Goal: Task Accomplishment & Management: Manage account settings

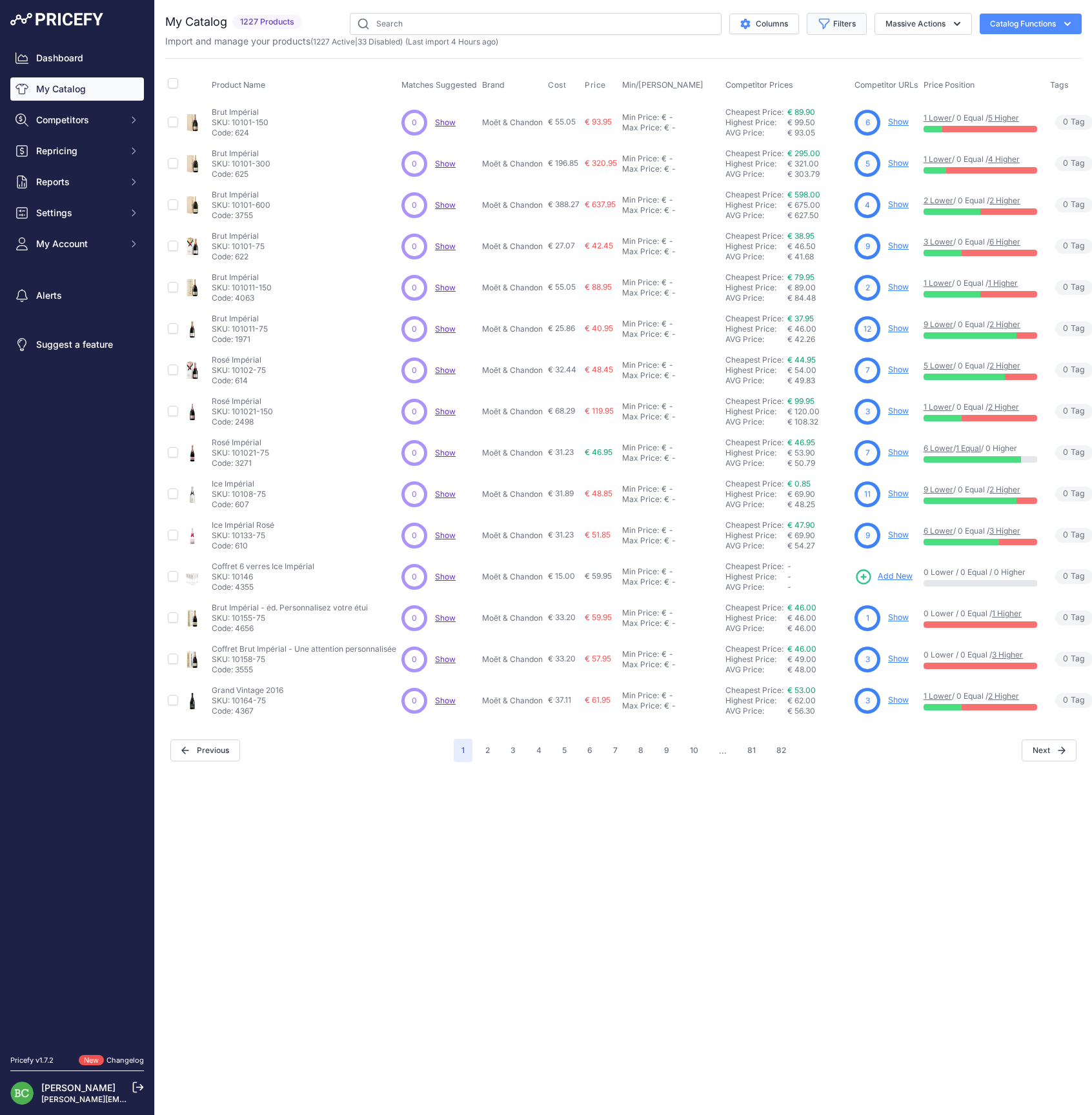
click at [849, 21] on button "Filters" at bounding box center [836, 24] width 60 height 22
select select "Drappier"
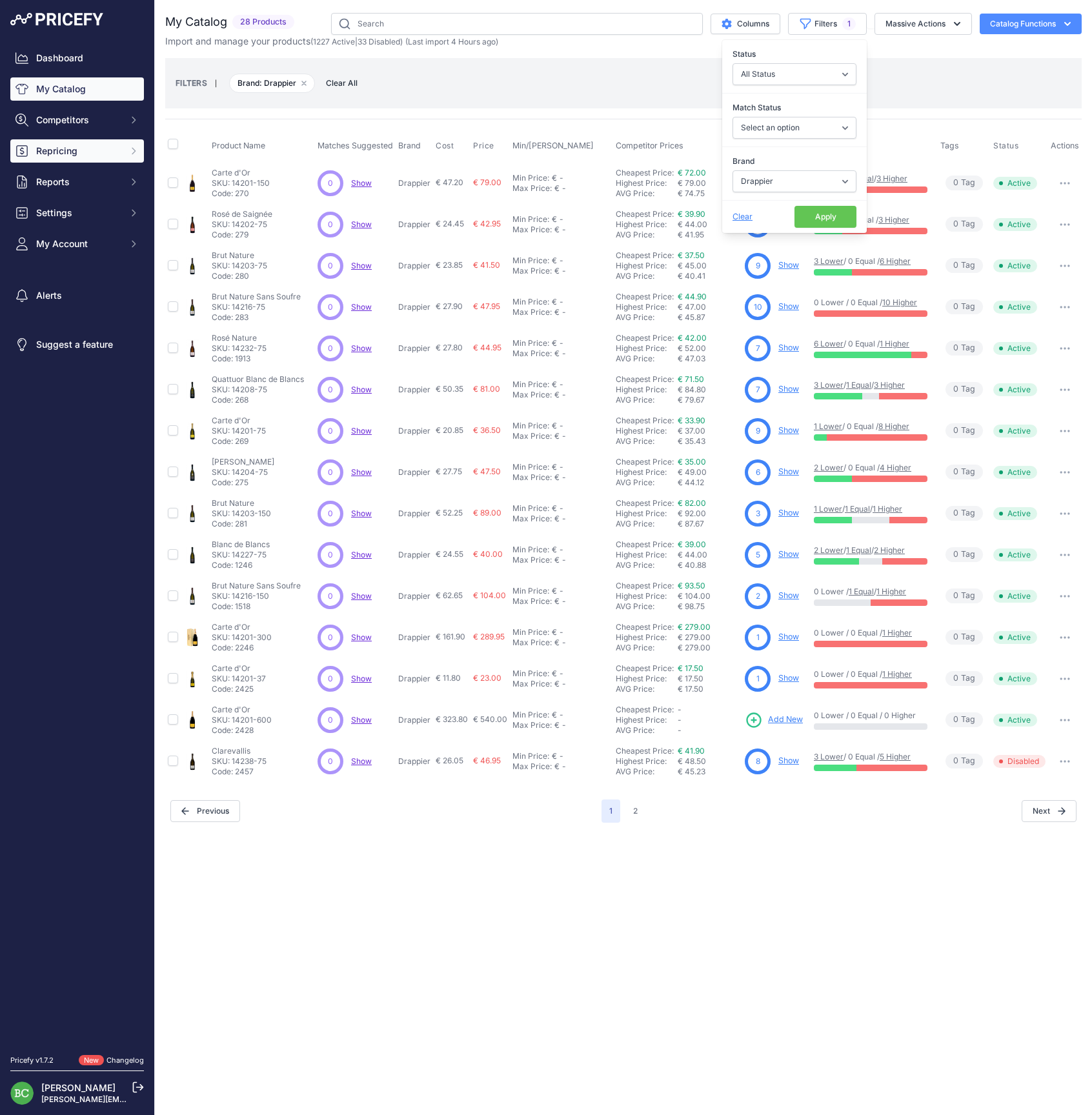
click at [63, 157] on span "Repricing" at bounding box center [79, 151] width 85 height 13
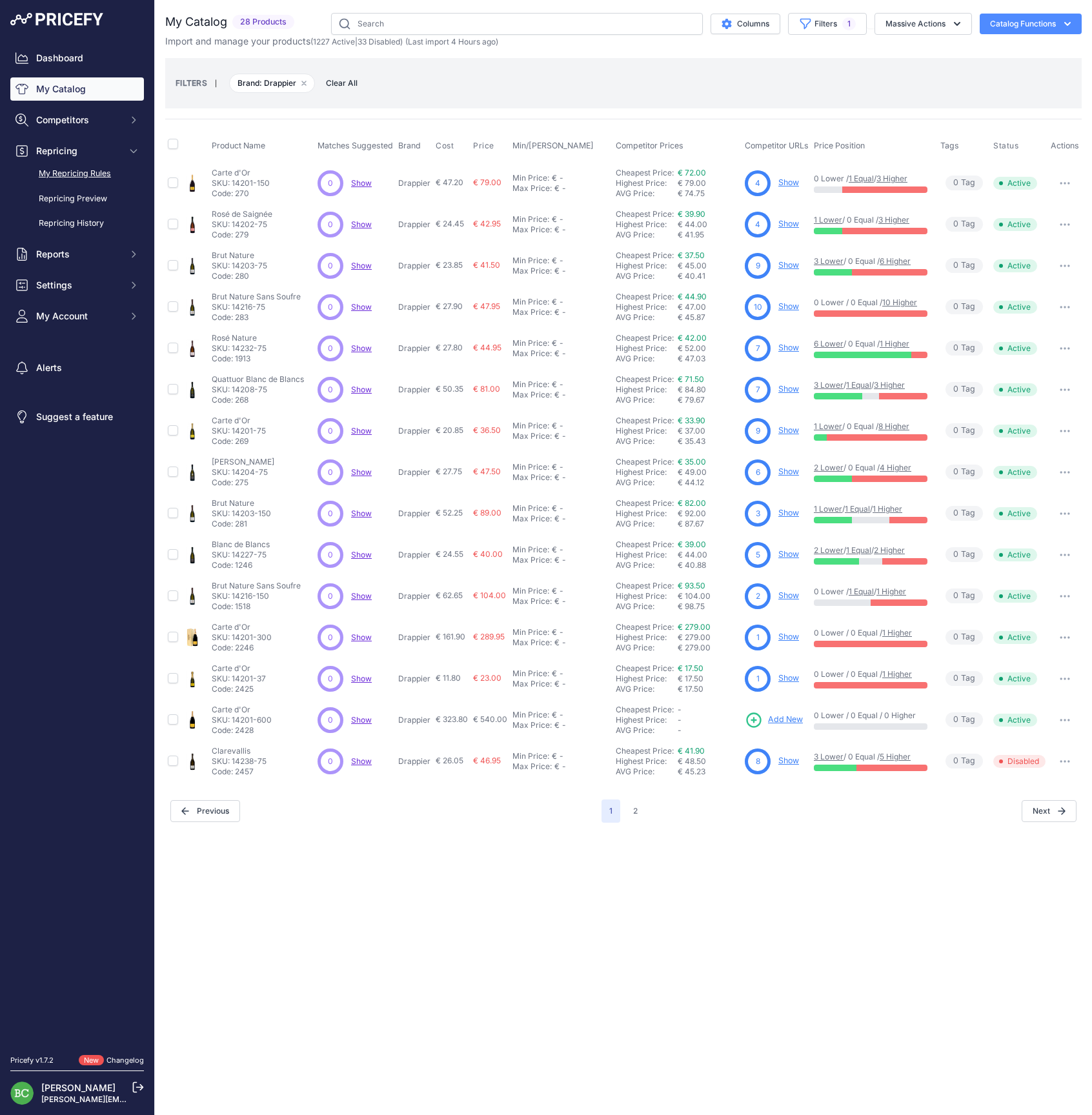
click at [72, 185] on link "My Repricing Rules" at bounding box center [77, 174] width 133 height 23
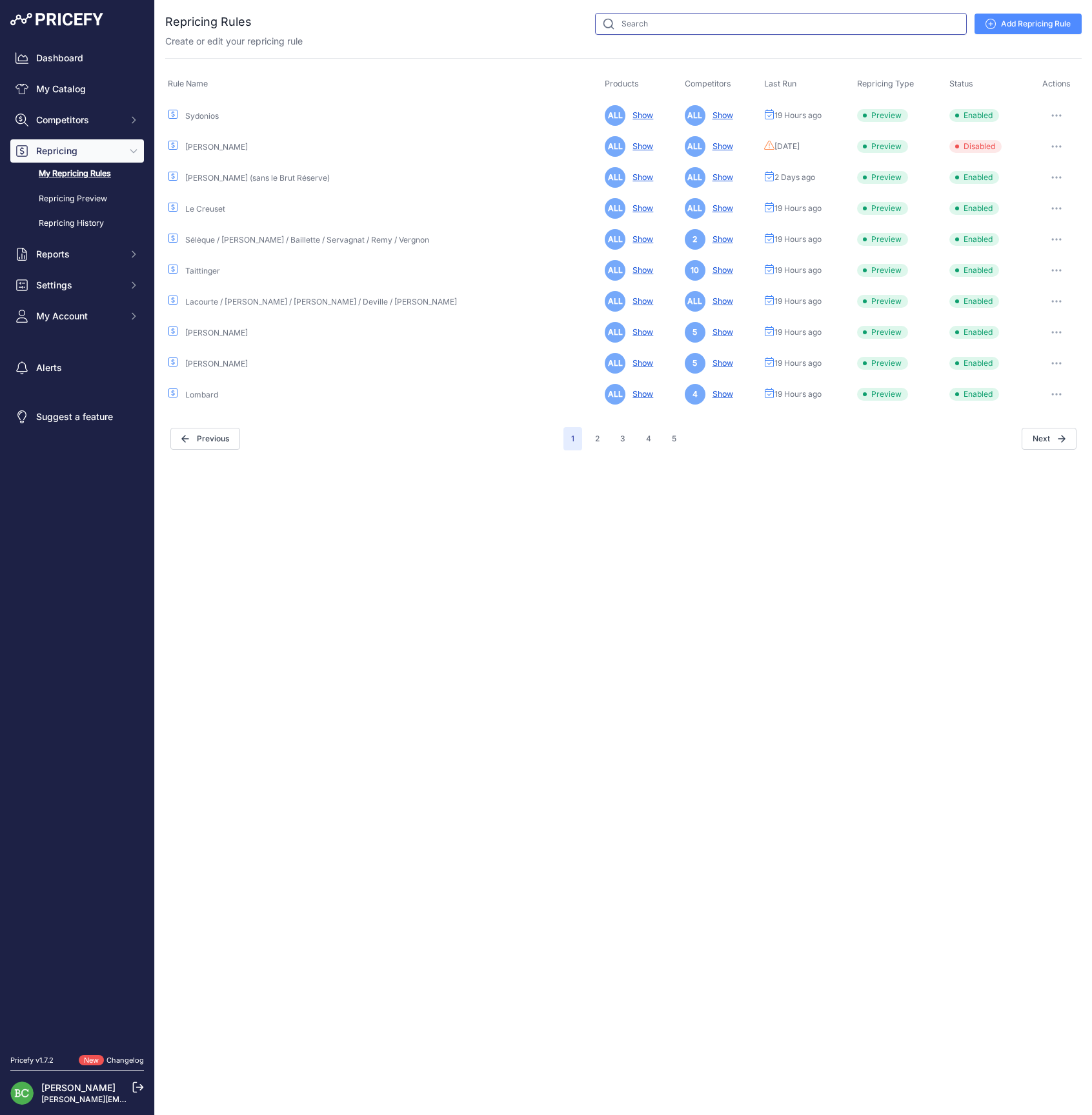
click at [677, 28] on input "text" at bounding box center [781, 24] width 372 height 22
type input "drappier"
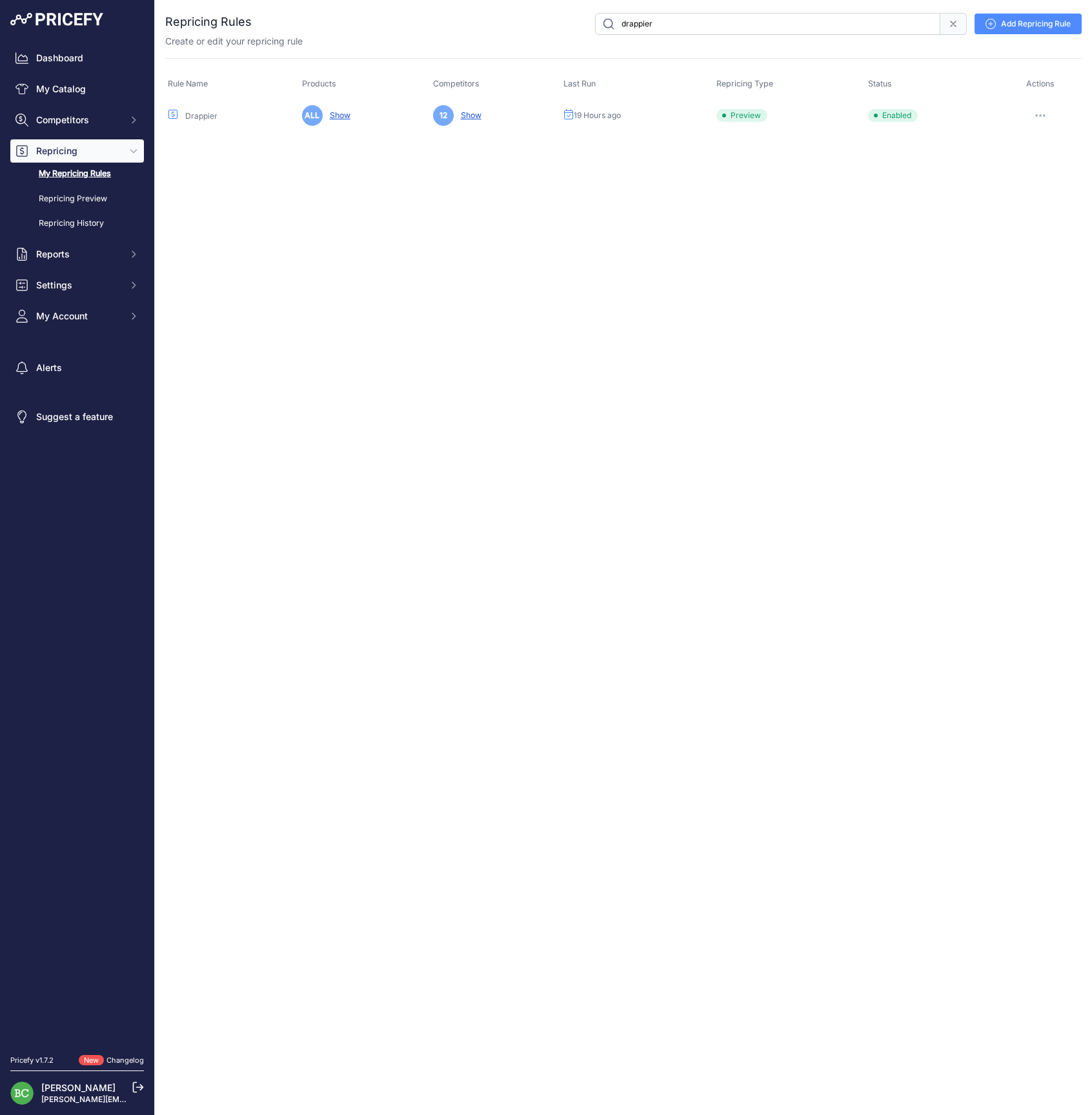
click at [1034, 112] on button "button" at bounding box center [1040, 116] width 26 height 18
click at [1043, 142] on link "Edit" at bounding box center [1037, 142] width 82 height 21
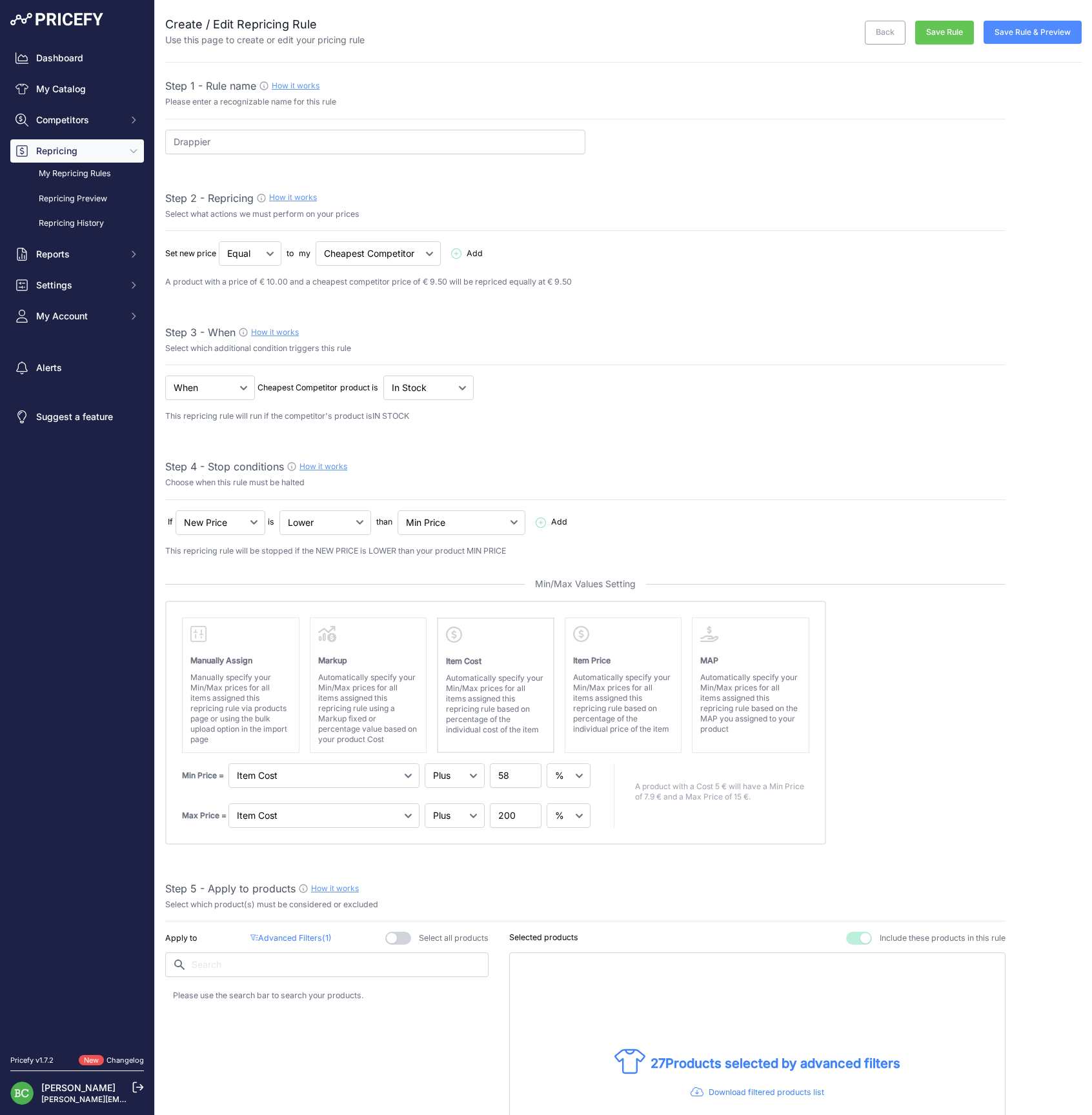
select select "percentage"
select select "7"
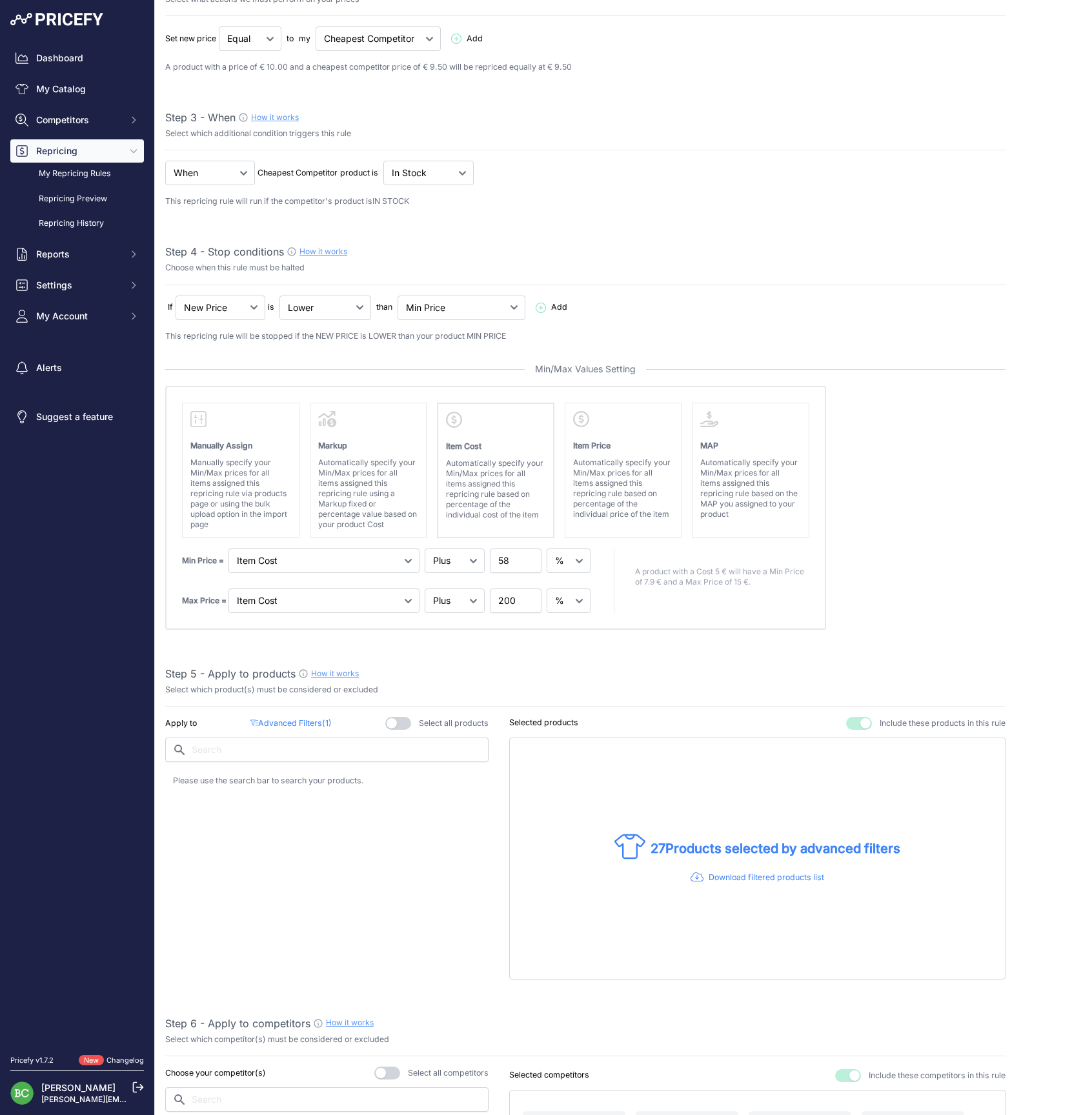
scroll to position [226, 0]
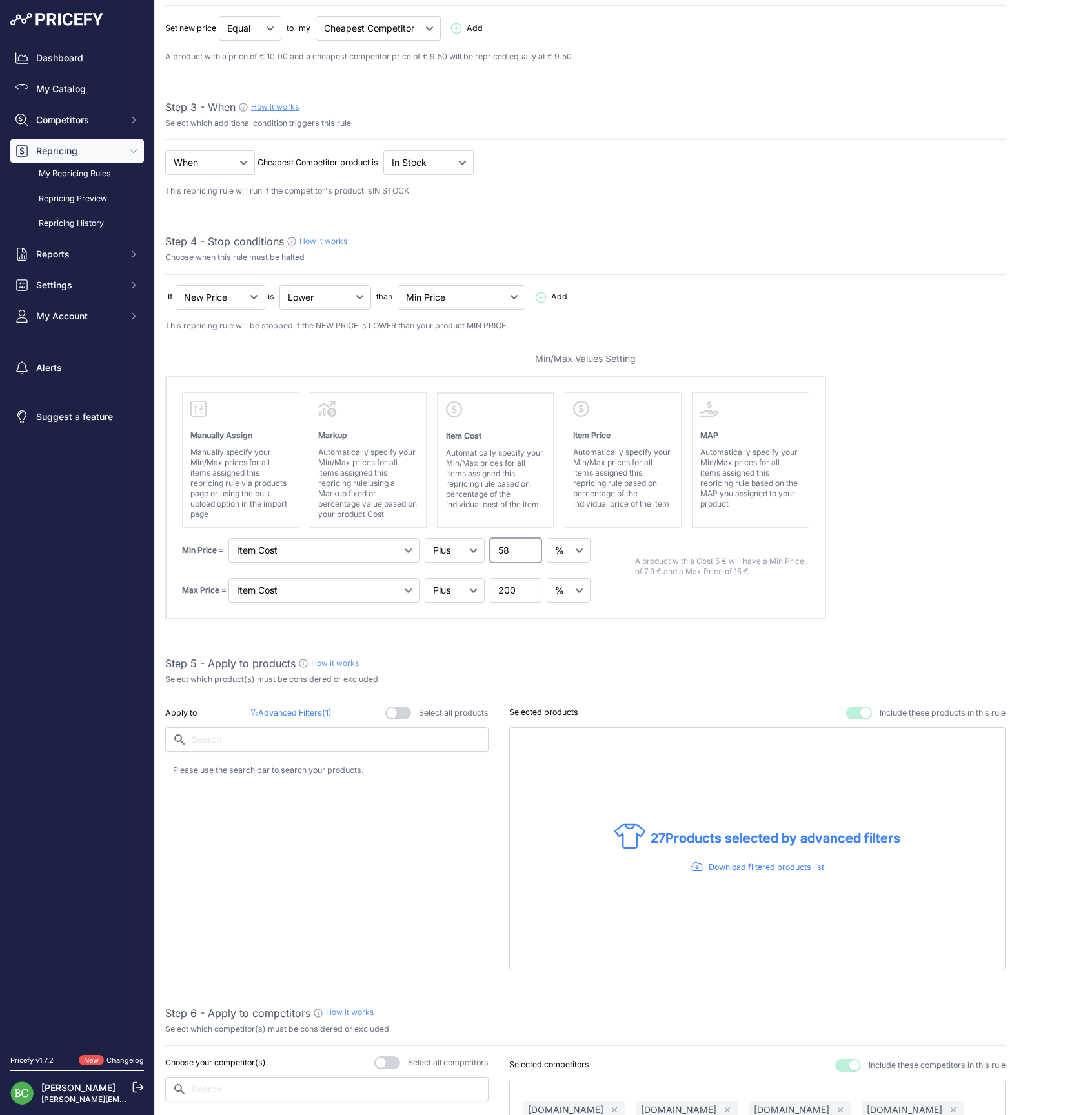
drag, startPoint x: 511, startPoint y: 550, endPoint x: 458, endPoint y: 542, distance: 53.6
click at [460, 546] on div "Min Price = Markup Item Cost Item Price 58" at bounding box center [387, 550] width 411 height 25
type input "60"
click at [545, 643] on div "Step 1 - Rule name How it works Please enter a recognizable name for this rule …" at bounding box center [585, 956] width 840 height 2206
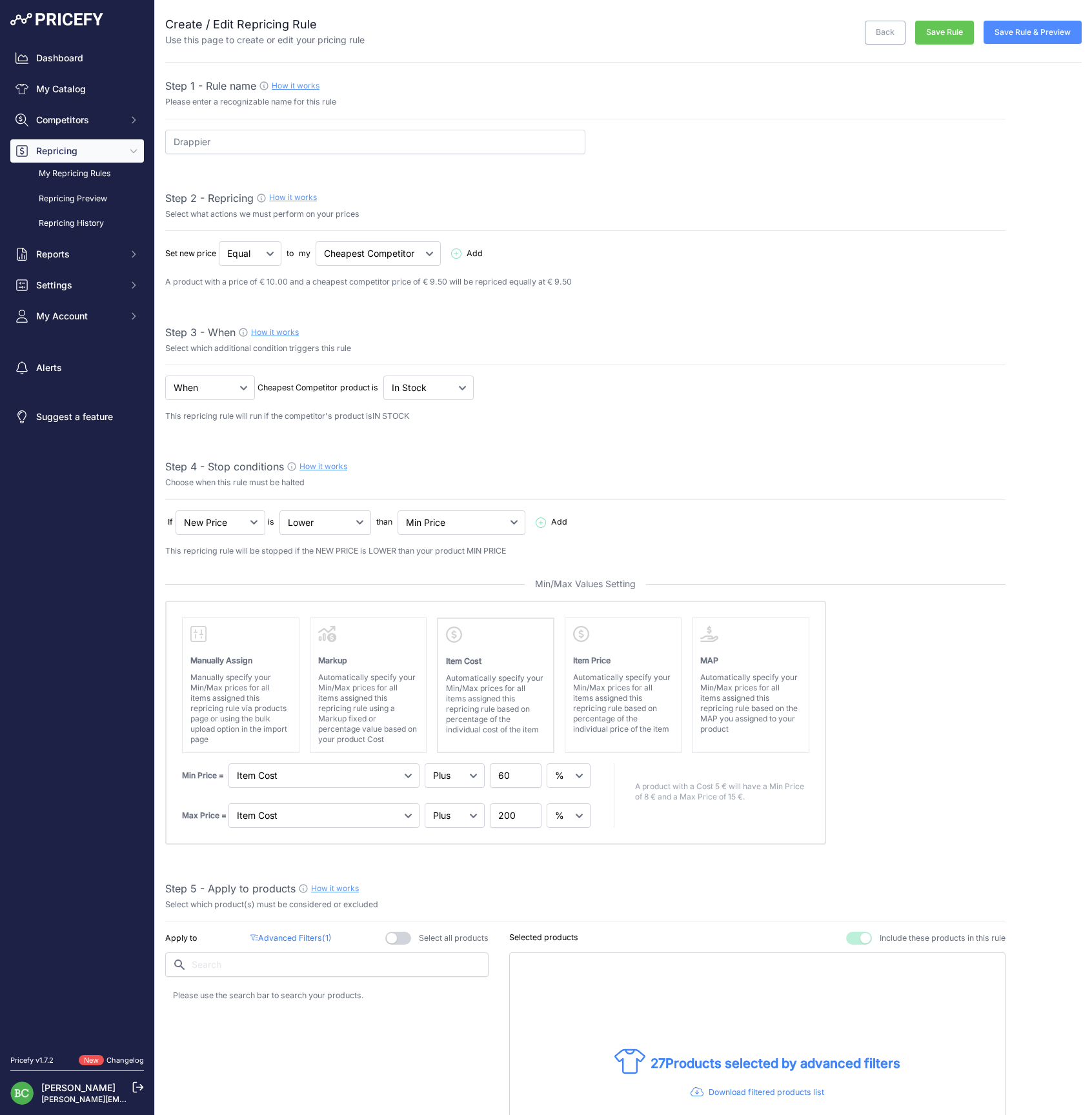
scroll to position [0, 0]
click at [1024, 34] on button "Save Rule & Preview" at bounding box center [1032, 32] width 98 height 23
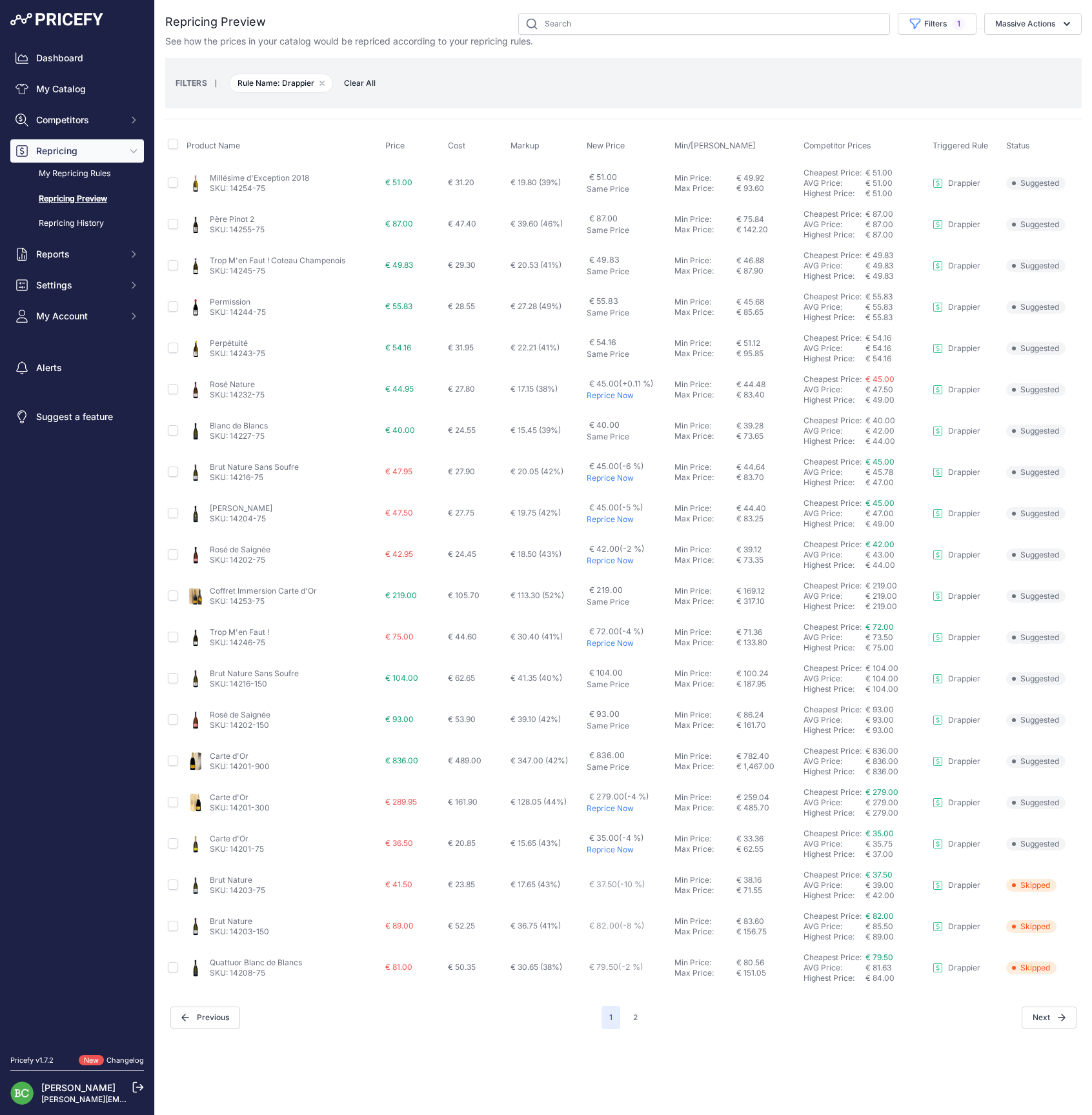
click at [248, 424] on link "Blanc de Blancs" at bounding box center [239, 426] width 58 height 10
click at [251, 465] on link "Brut Nature Sans Soufre" at bounding box center [255, 467] width 89 height 10
click at [249, 507] on link "Charles de Gaulle" at bounding box center [241, 508] width 63 height 10
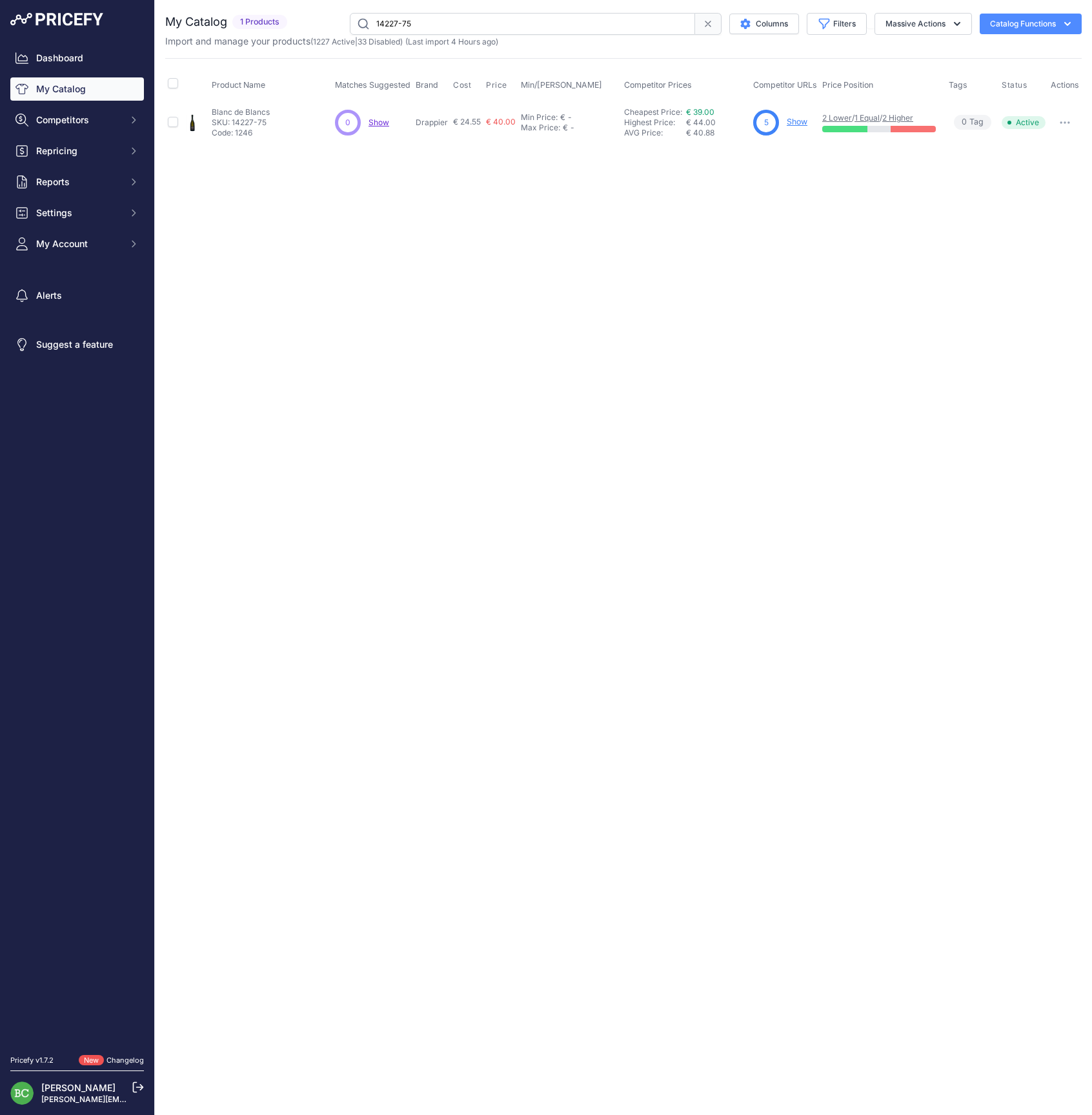
click at [793, 120] on link "Show" at bounding box center [796, 121] width 21 height 10
click at [797, 122] on link "Show" at bounding box center [796, 121] width 21 height 10
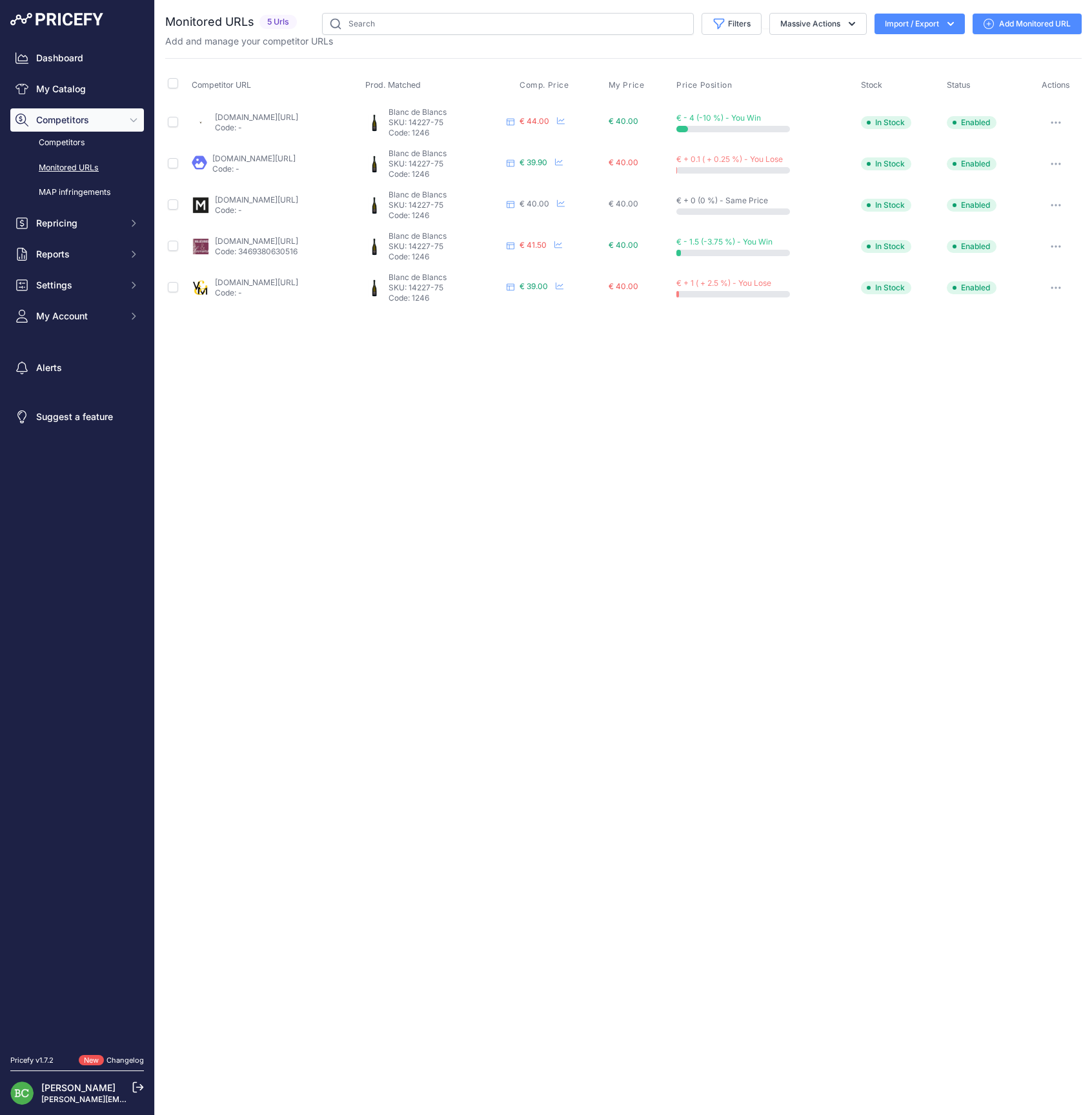
click at [247, 196] on link "millesima.fr/champagne-drappier-blanc-de-blancs-signature-0000.html" at bounding box center [256, 199] width 83 height 10
